Goal: Complete application form

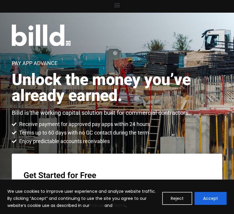
scroll to position [71, 0]
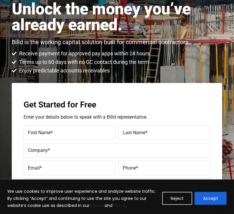
drag, startPoint x: 0, startPoint y: 0, endPoint x: 69, endPoint y: 137, distance: 153.1
click at [69, 137] on label "First Name *" at bounding box center [69, 133] width 83 height 8
click at [69, 137] on input "First Name *" at bounding box center [70, 133] width 92 height 15
type input "[PERSON_NAME]"
click at [165, 136] on label "Last Name *" at bounding box center [164, 133] width 83 height 8
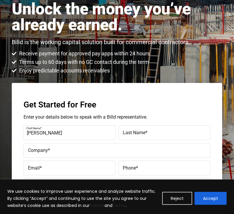
click at [165, 136] on input "Last Name *" at bounding box center [165, 133] width 92 height 15
type input "[PERSON_NAME]"
click at [84, 150] on label "Company *" at bounding box center [117, 151] width 178 height 8
click at [84, 150] on input "Company *" at bounding box center [117, 150] width 187 height 15
type input "[PERSON_NAME] contractors llc"
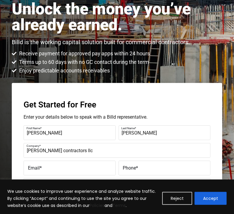
click at [81, 170] on label "Email *" at bounding box center [69, 169] width 83 height 8
click at [81, 170] on input "Email *" at bounding box center [70, 168] width 92 height 15
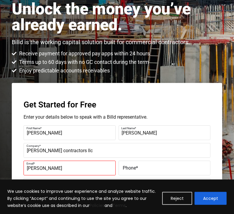
type input "[EMAIL_ADDRESS][DOMAIN_NAME]"
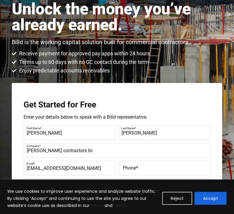
click at [147, 168] on label "Phone *" at bounding box center [164, 169] width 83 height 8
click at [147, 168] on input "Phone *" at bounding box center [165, 168] width 92 height 15
click at [164, 175] on input "[PHONE_NUMBER]" at bounding box center [165, 168] width 92 height 15
click at [168, 172] on input "[PHONE_NUMBER]" at bounding box center [165, 168] width 92 height 15
type input "[PHONE_NUMBER]"
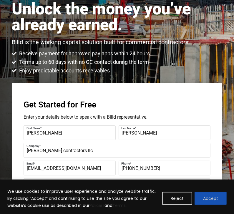
click at [206, 198] on button "Accept" at bounding box center [211, 198] width 32 height 13
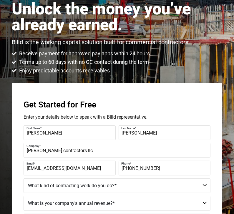
scroll to position [0, 0]
click at [219, 201] on div "Get Started for Free Enter your details below to speak with a Billd representat…" at bounding box center [117, 193] width 211 height 221
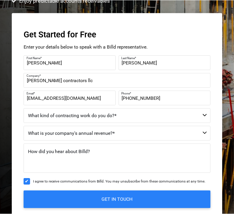
scroll to position [142, 0]
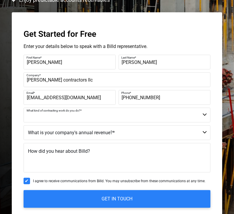
click at [205, 114] on select "Commercial Commercial and Residential Residential Not a Contractor" at bounding box center [117, 115] width 187 height 15
select select "Residential"
click at [24, 108] on select "Commercial Commercial and Residential Residential Not a Contractor" at bounding box center [117, 115] width 187 height 15
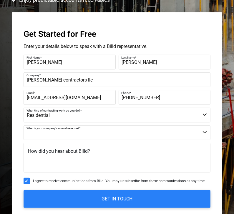
click at [206, 132] on select "$40M + $25M - $40M $8M - $25M $4M - $8M $2M - $4M $1M - $2M Less than $1M" at bounding box center [117, 133] width 187 height 15
select select "$25M - $40M"
click at [24, 126] on select "$40M + $25M - $40M $8M - $25M $4M - $8M $2M - $4M $1M - $2M Less than $1M" at bounding box center [117, 133] width 187 height 15
click at [189, 163] on textarea "How did you hear about Billd?" at bounding box center [117, 157] width 187 height 29
type textarea "w"
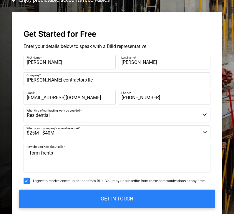
type textarea "form frents"
click at [191, 207] on input "GET IN TOUCH" at bounding box center [117, 199] width 197 height 19
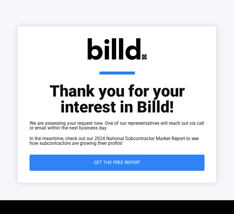
click at [152, 165] on span "Get the Free Report" at bounding box center [116, 163] width 151 height 4
